Goal: Transaction & Acquisition: Purchase product/service

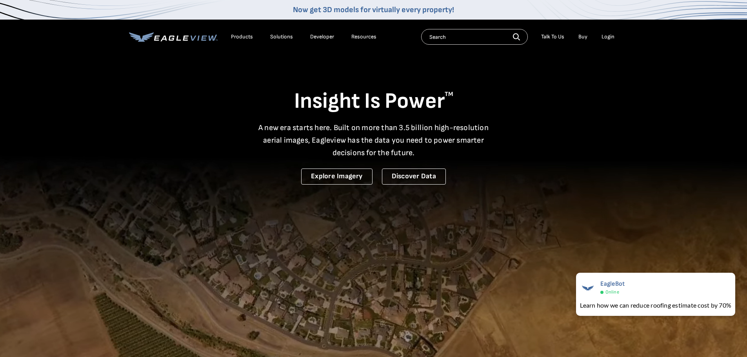
click at [608, 38] on div "Login" at bounding box center [608, 36] width 13 height 7
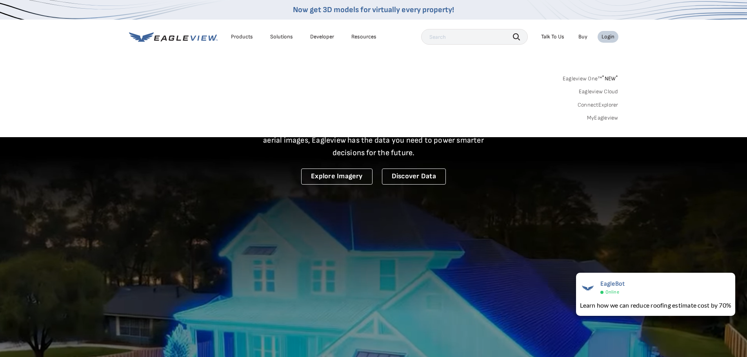
click at [604, 120] on link "MyEagleview" at bounding box center [602, 118] width 31 height 7
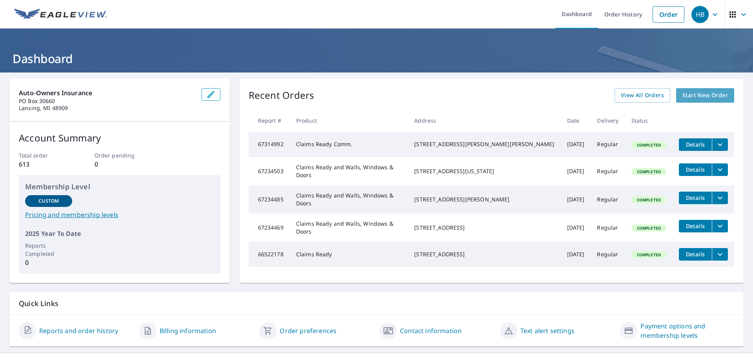
click at [720, 95] on span "Start New Order" at bounding box center [706, 96] width 46 height 10
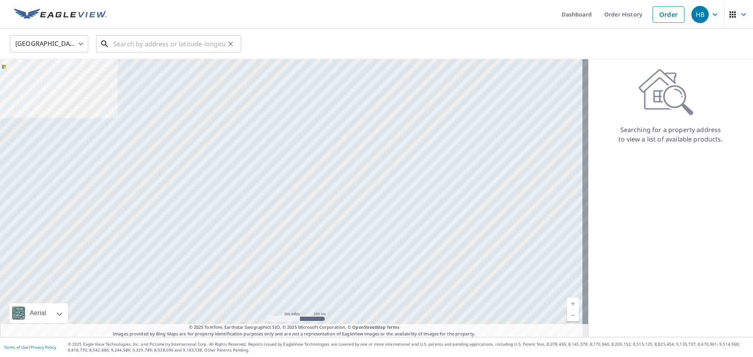
click at [137, 46] on input "text" at bounding box center [169, 44] width 112 height 22
paste input "223 BA WOOD LN # 241 JANESVILLE, WI"
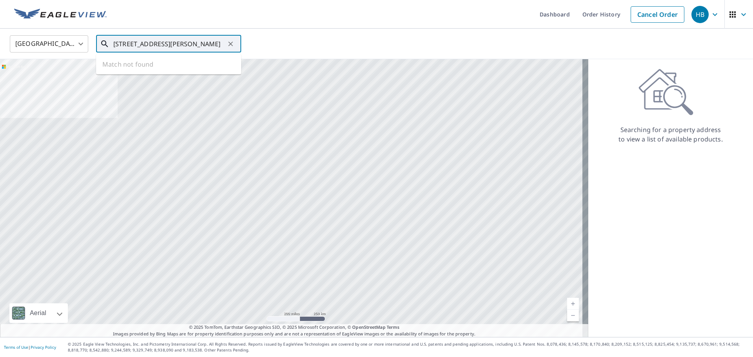
scroll to position [0, 8]
click at [137, 67] on span "223 Ba Wood Ln" at bounding box center [173, 66] width 123 height 9
type input "223 Ba Wood Ln Janesville, WI 53545"
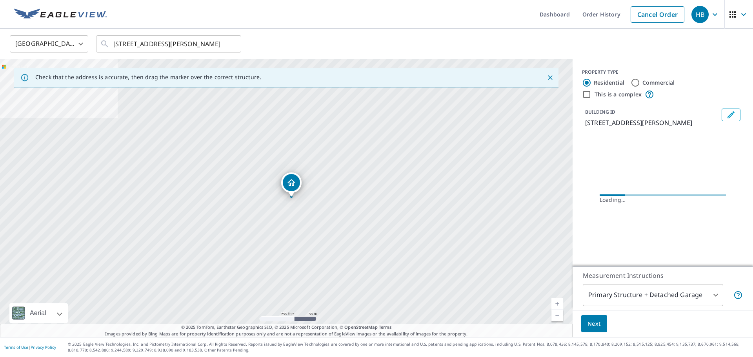
scroll to position [0, 0]
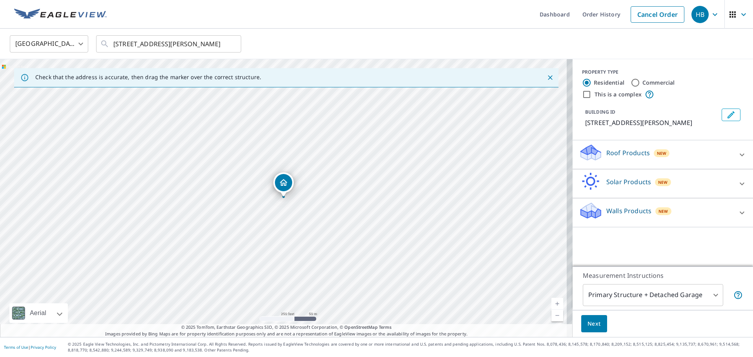
click at [632, 155] on p "Roof Products" at bounding box center [629, 152] width 44 height 9
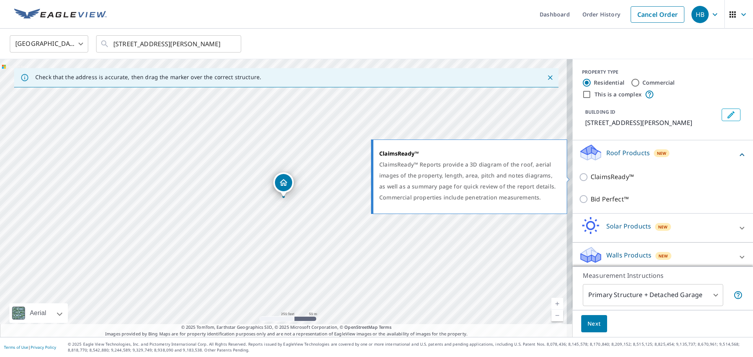
click at [598, 177] on p "ClaimsReady™" at bounding box center [612, 177] width 43 height 10
click at [591, 177] on input "ClaimsReady™" at bounding box center [585, 177] width 12 height 9
checkbox input "true"
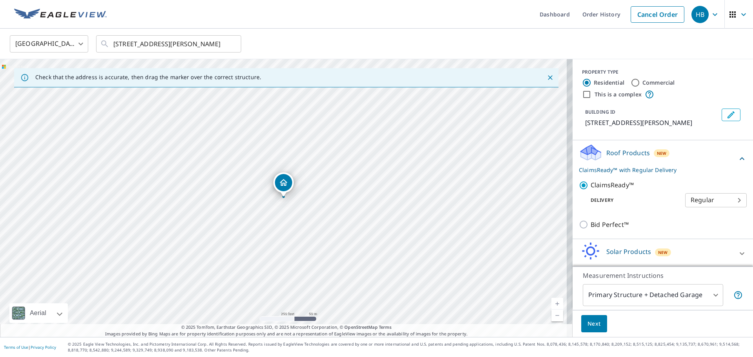
scroll to position [31, 0]
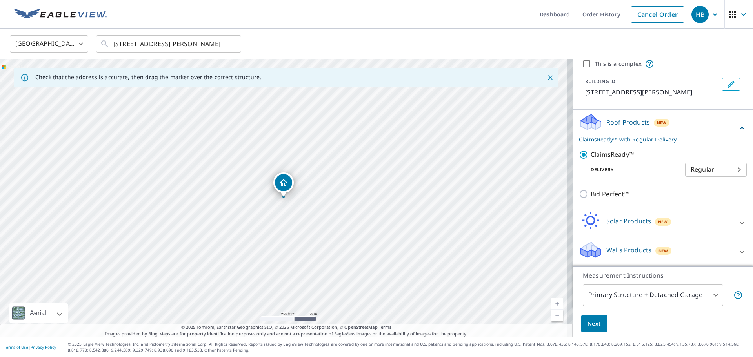
click at [705, 246] on div "Walls Products New" at bounding box center [656, 252] width 154 height 22
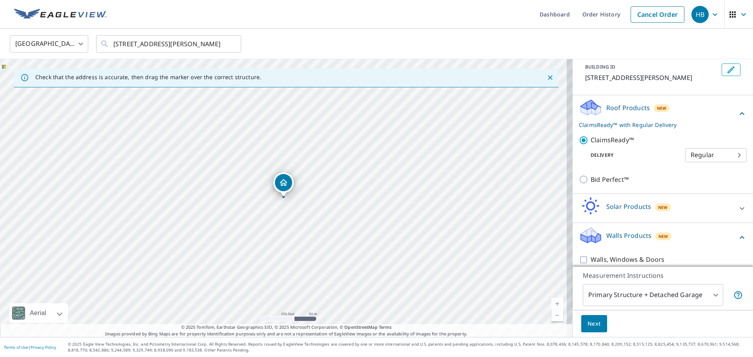
scroll to position [53, 0]
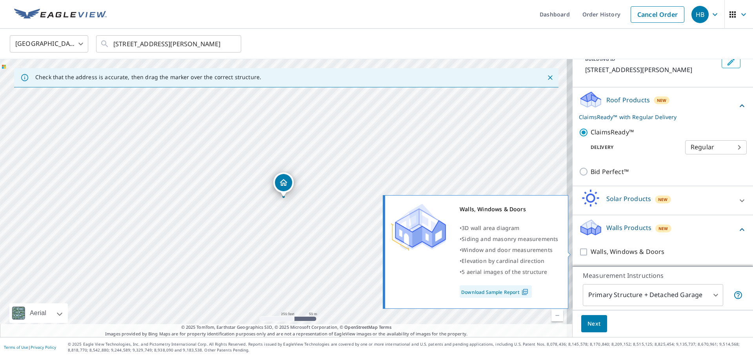
click at [579, 253] on input "Walls, Windows & Doors" at bounding box center [585, 252] width 12 height 9
checkbox input "true"
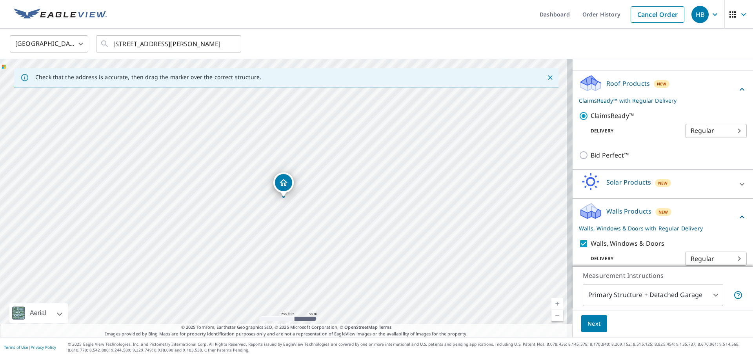
scroll to position [78, 0]
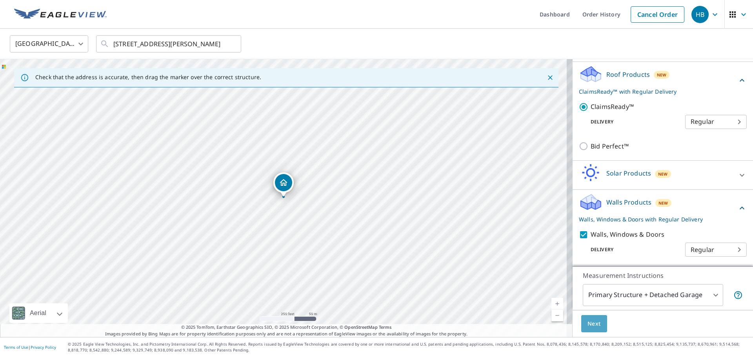
click at [588, 327] on span "Next" at bounding box center [594, 324] width 13 height 10
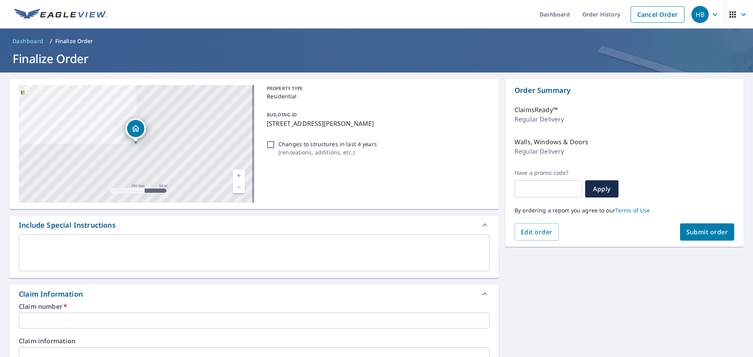
scroll to position [157, 0]
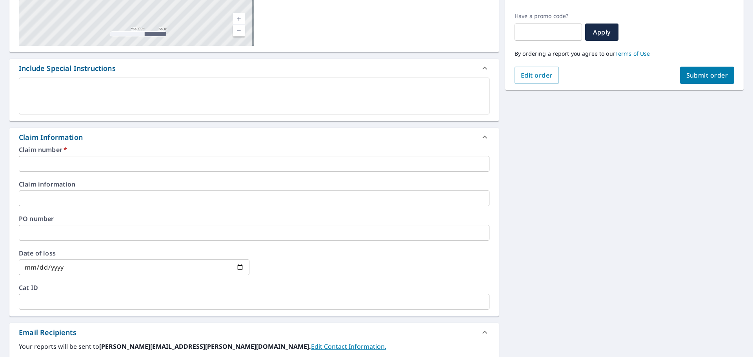
click at [98, 161] on input "text" at bounding box center [254, 164] width 471 height 16
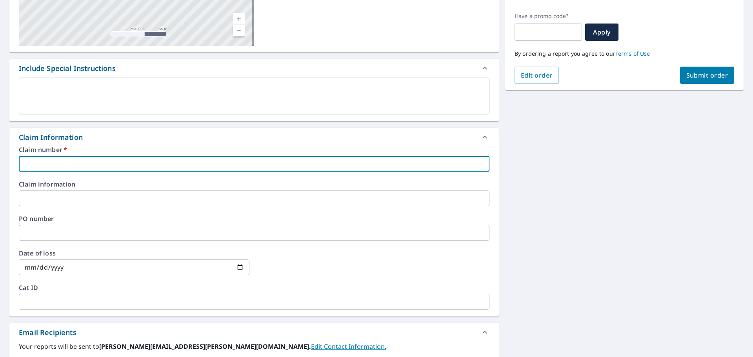
paste input "300-0535246-2025"
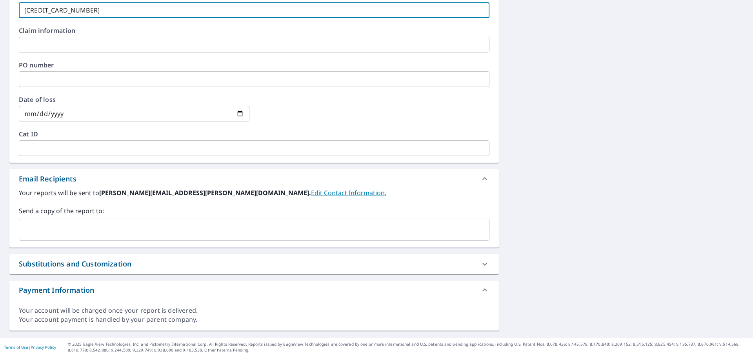
type input "300-0535246-2025"
click at [80, 230] on input "text" at bounding box center [248, 229] width 452 height 15
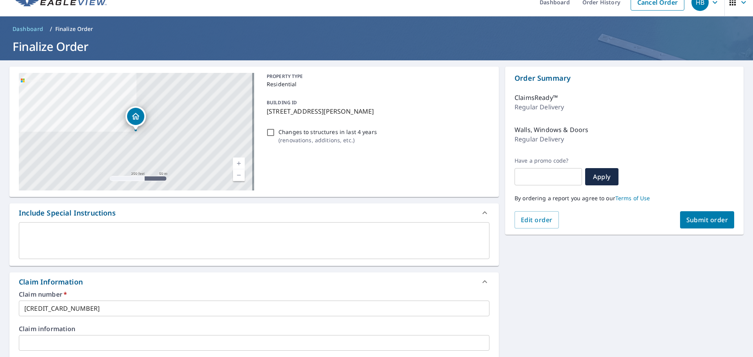
scroll to position [0, 0]
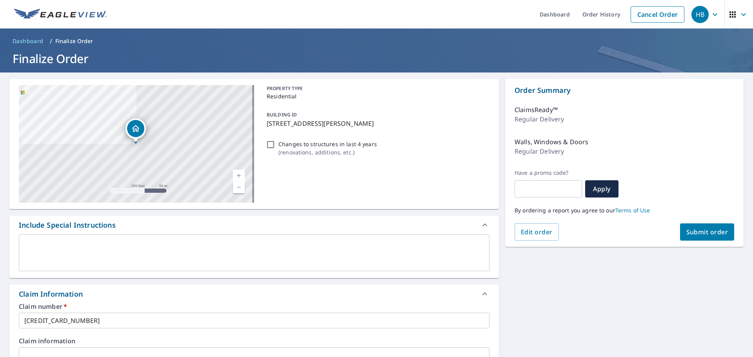
type input "aocat@aoins.com"
click at [710, 228] on span "Submit order" at bounding box center [708, 232] width 42 height 9
